Goal: Task Accomplishment & Management: Manage account settings

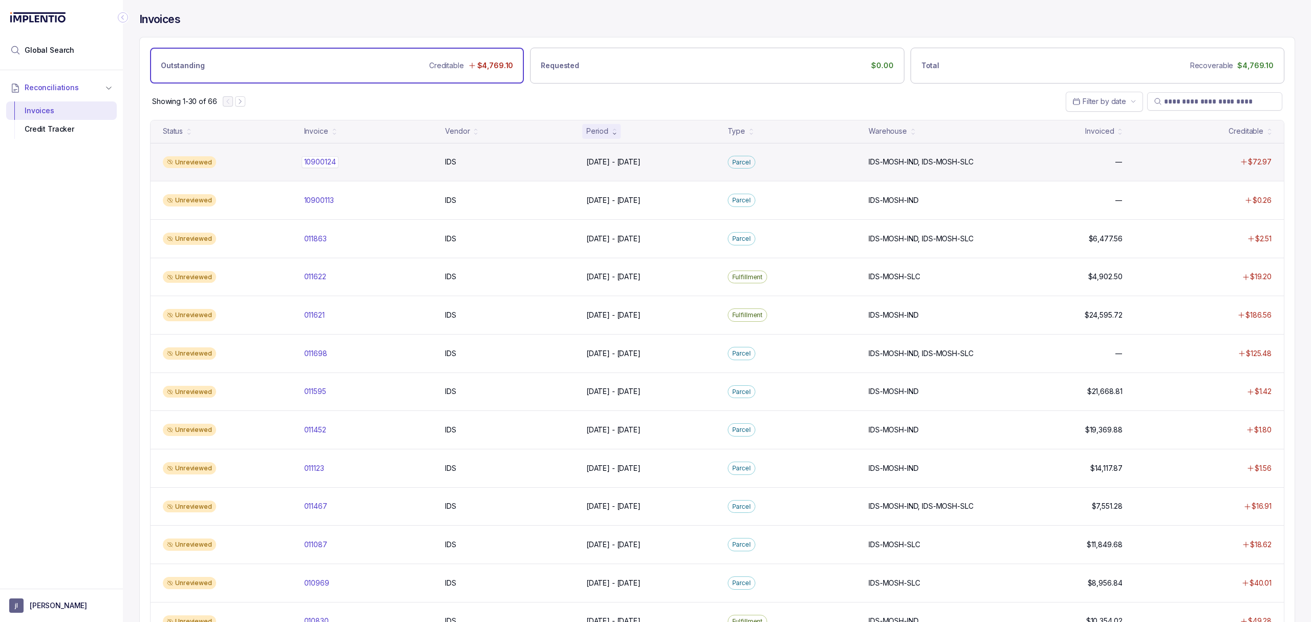
click at [323, 164] on p "10900124" at bounding box center [320, 161] width 37 height 11
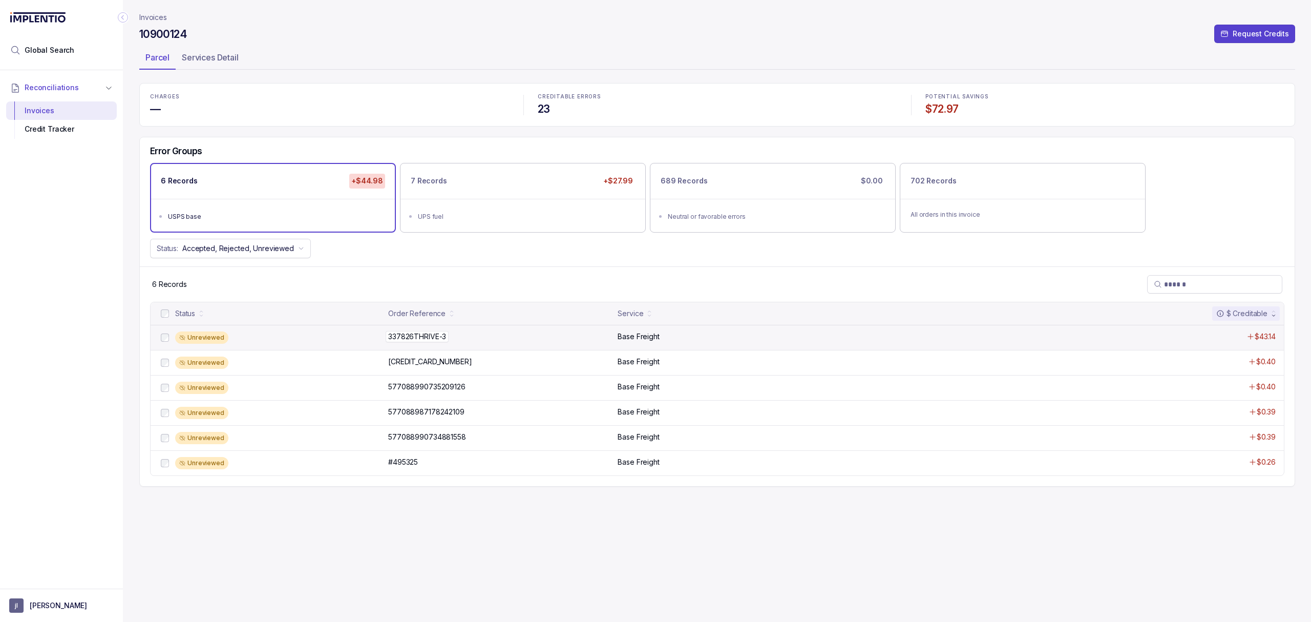
click at [394, 338] on p "337826THRIVE-3" at bounding box center [417, 336] width 63 height 11
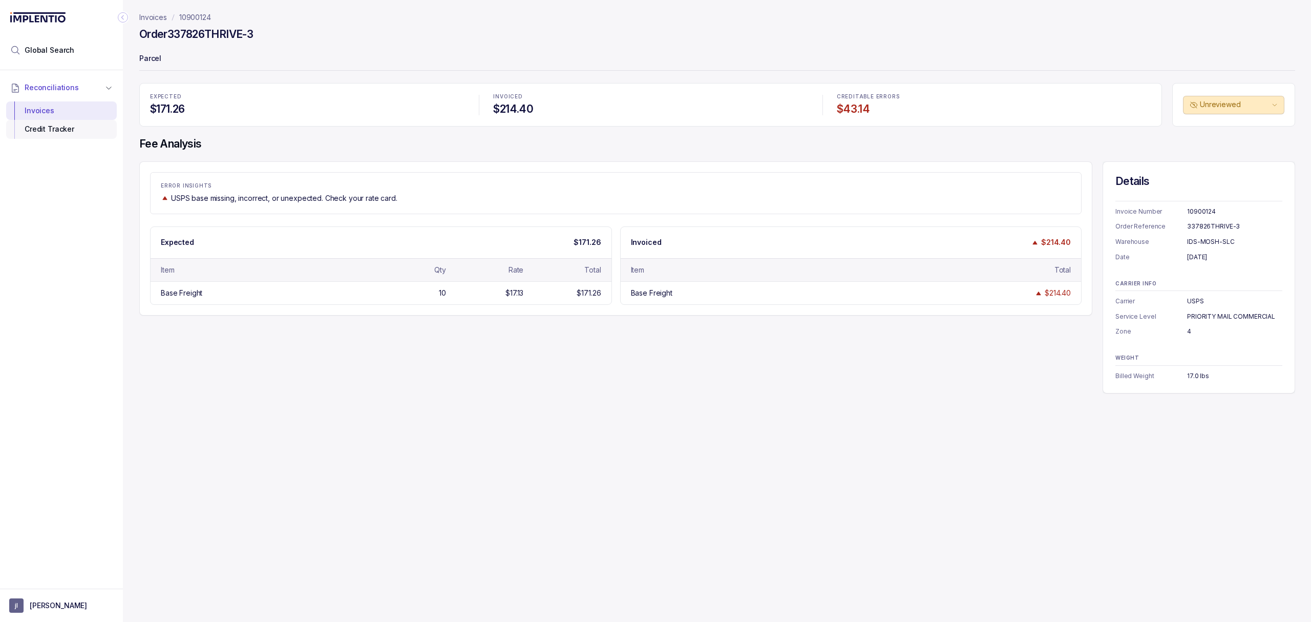
click at [54, 136] on div "Credit Tracker" at bounding box center [61, 129] width 94 height 18
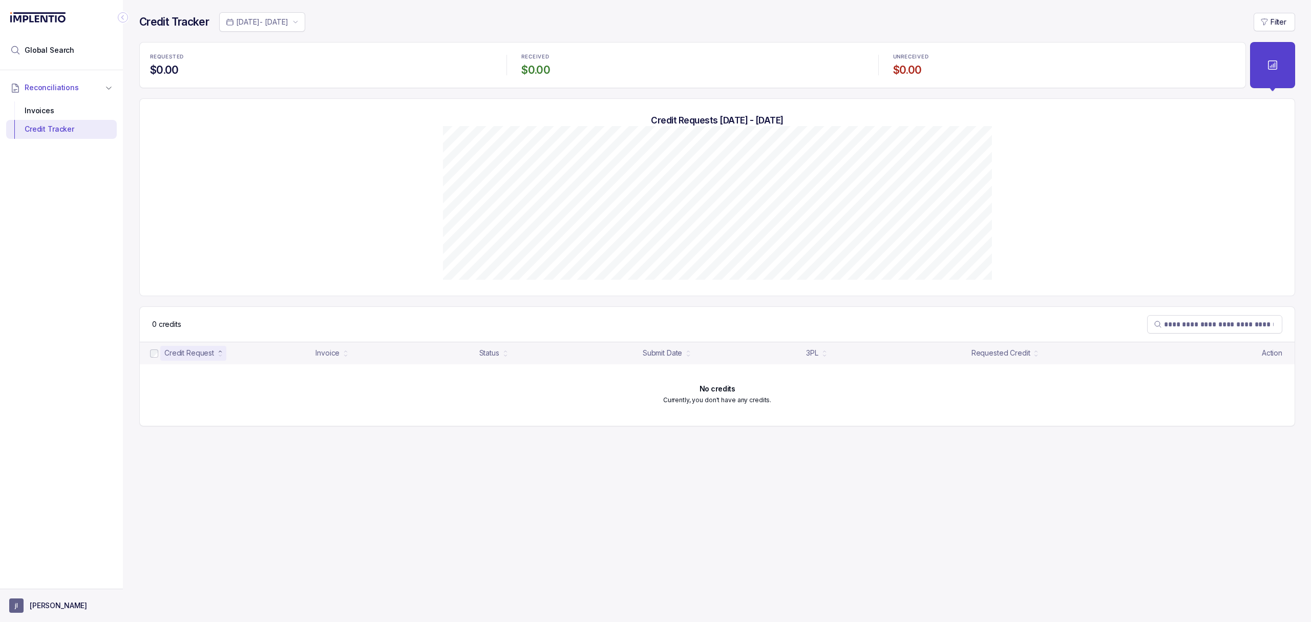
click at [31, 604] on p "[PERSON_NAME]" at bounding box center [58, 605] width 57 height 10
click at [41, 578] on p "Logout" at bounding box center [67, 583] width 85 height 10
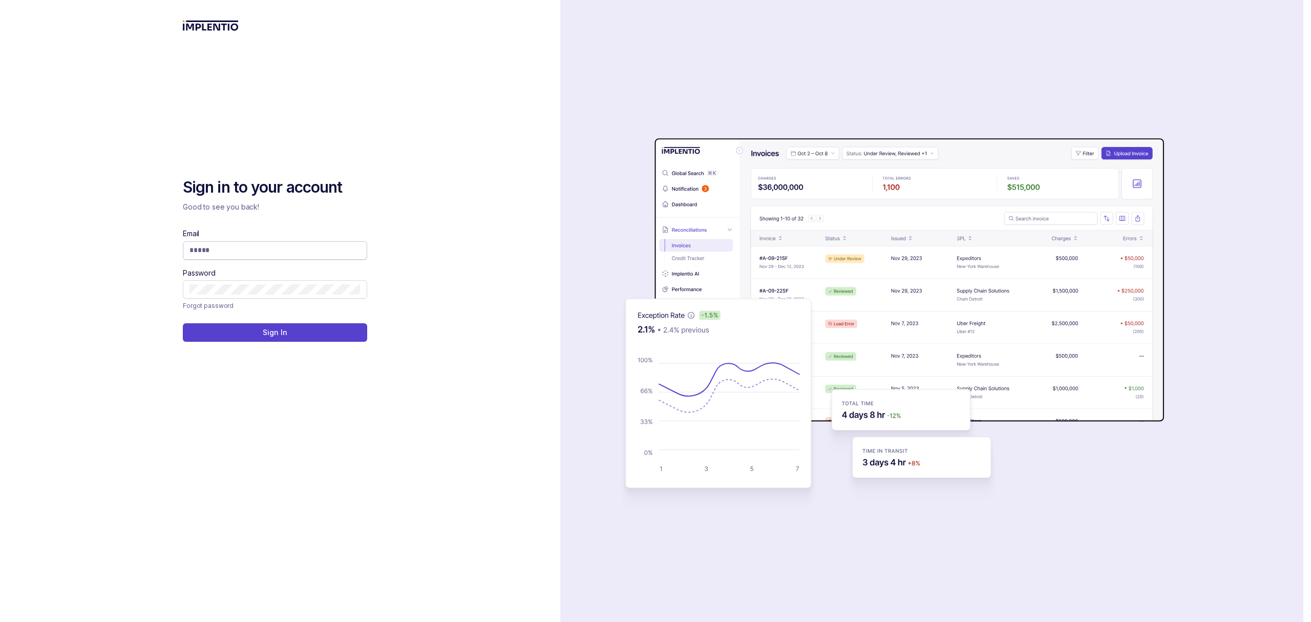
click at [210, 252] on input "Email" at bounding box center [274, 250] width 171 height 10
type input "**********"
